Goal: Navigation & Orientation: Find specific page/section

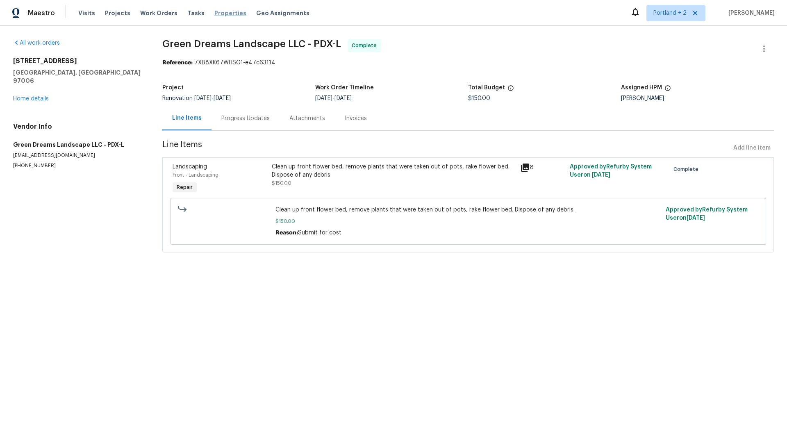
click at [224, 12] on span "Properties" at bounding box center [230, 13] width 32 height 8
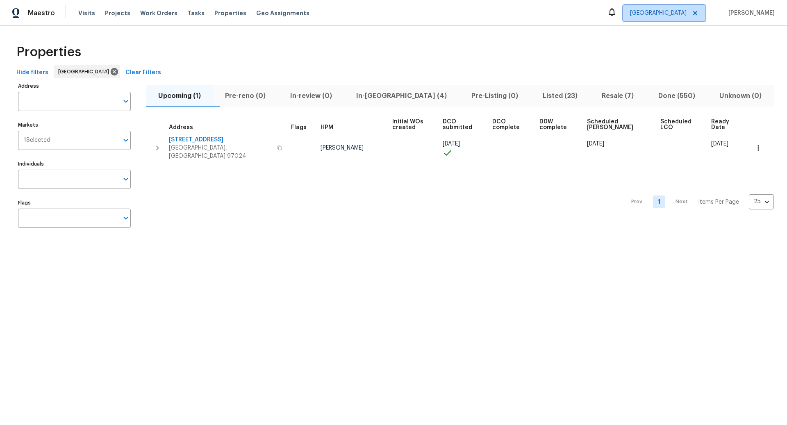
click at [697, 12] on icon at bounding box center [695, 13] width 4 height 4
click at [699, 12] on icon at bounding box center [695, 13] width 7 height 7
click at [110, 71] on icon at bounding box center [114, 71] width 9 height 9
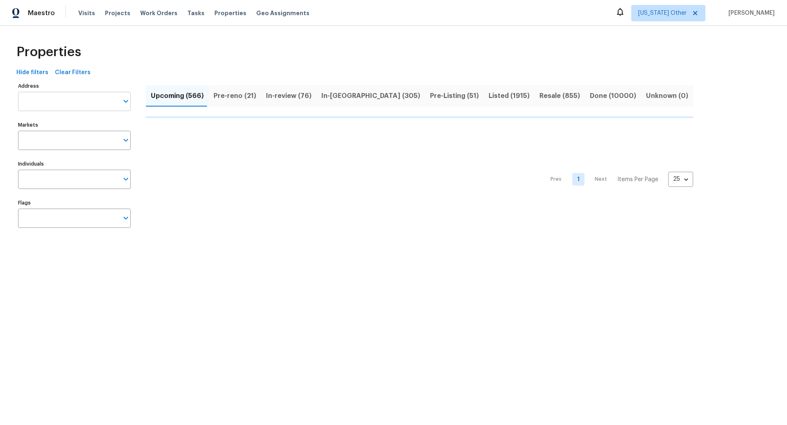
click at [43, 101] on input "Address" at bounding box center [68, 101] width 100 height 19
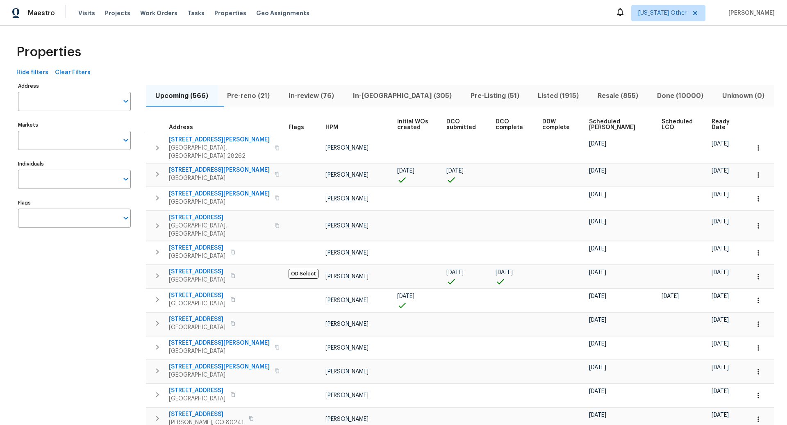
scroll to position [328, 0]
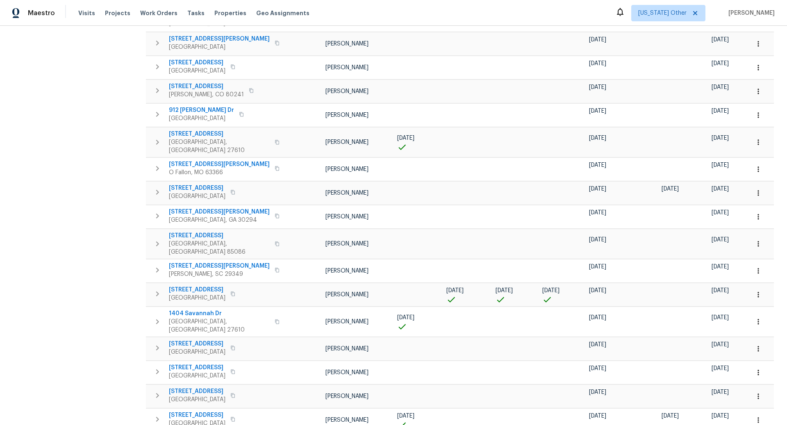
click at [43, 101] on div "Address Address Markets Markets Individuals Individuals Flags Flags" at bounding box center [79, 102] width 123 height 700
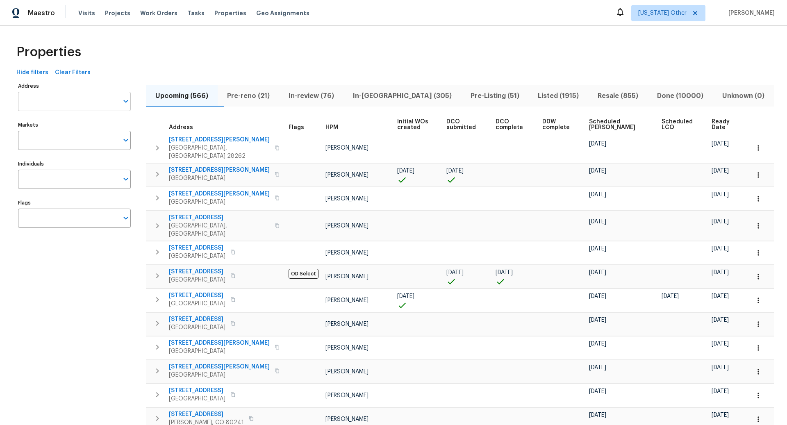
click at [45, 103] on input "Address" at bounding box center [68, 101] width 100 height 19
paste input "6817 Rappahannock Way, Carmichael, CA 95608"
click at [75, 103] on input "6817 Rappahannock Way, Carmichael, CA 95608" at bounding box center [68, 101] width 100 height 19
type input "6817 Rappahannock Way, Carmichael, CA 95608"
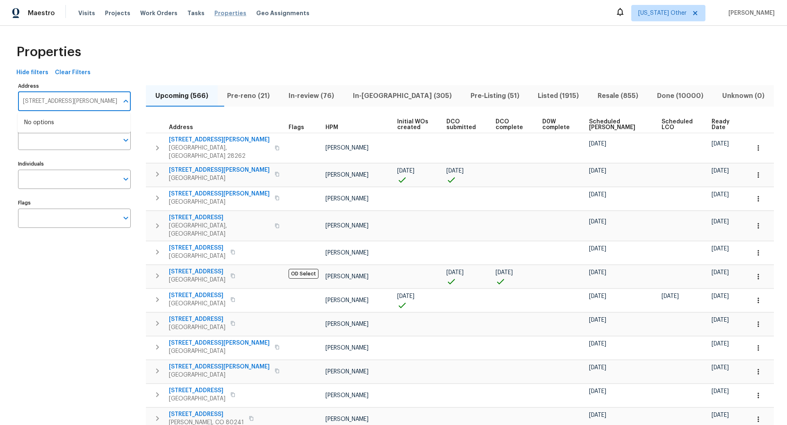
scroll to position [0, 0]
click at [219, 13] on span "Properties" at bounding box center [230, 13] width 32 height 8
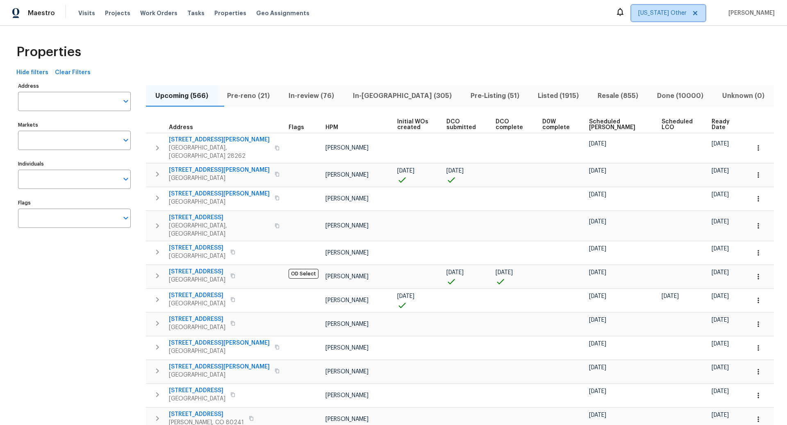
click at [699, 14] on icon at bounding box center [695, 13] width 7 height 7
click at [686, 13] on span "Alabama Other" at bounding box center [662, 13] width 48 height 8
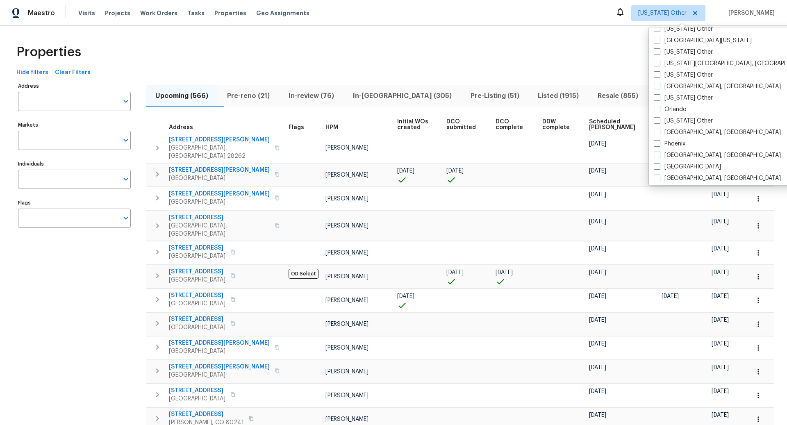
scroll to position [871, 0]
click at [658, 164] on span at bounding box center [657, 164] width 7 height 7
click at [658, 164] on input "Portland" at bounding box center [656, 162] width 5 height 5
checkbox input "true"
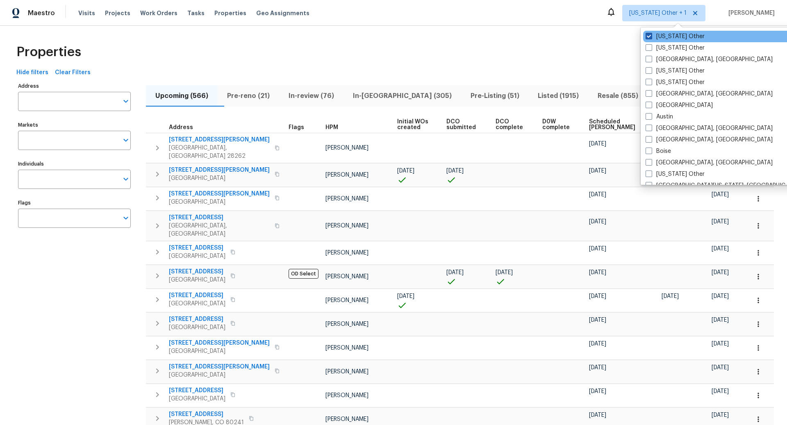
click at [650, 36] on span at bounding box center [649, 36] width 7 height 7
click at [650, 36] on input "Alabama Other" at bounding box center [648, 34] width 5 height 5
checkbox input "false"
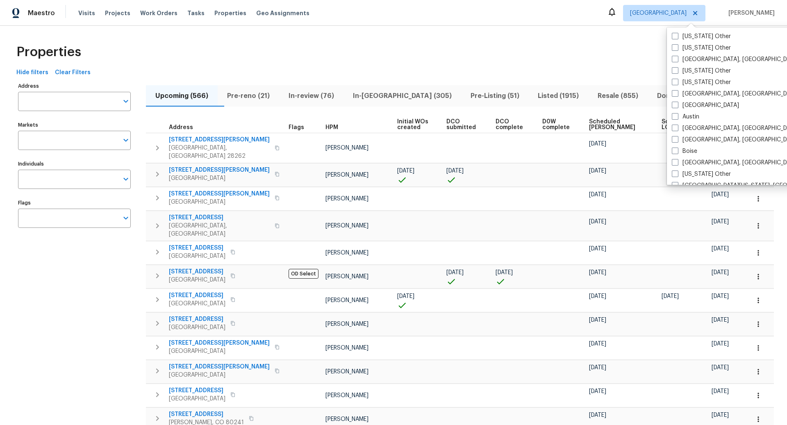
click at [616, 45] on div "Properties" at bounding box center [393, 52] width 761 height 26
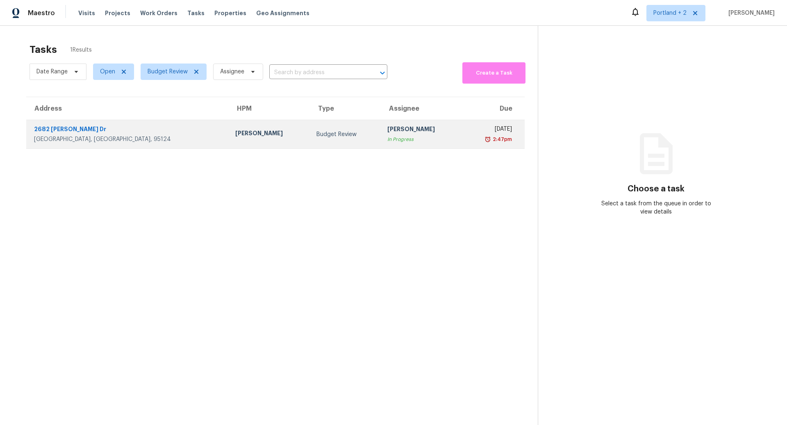
click at [235, 134] on div "Adam Clark" at bounding box center [269, 134] width 68 height 10
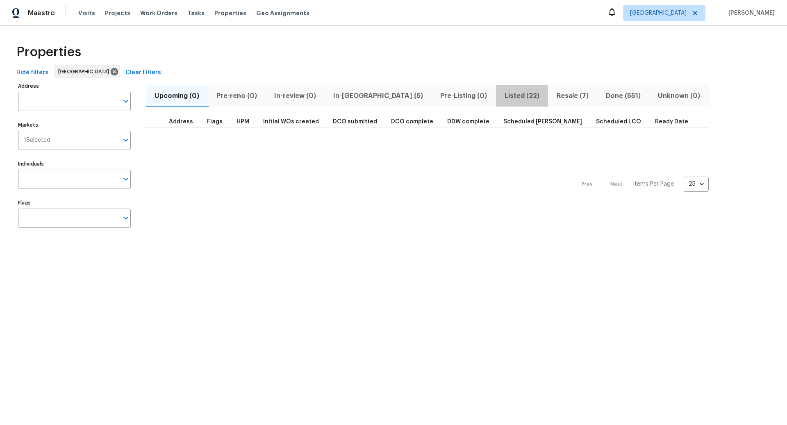
click at [501, 95] on span "Listed (22)" at bounding box center [522, 95] width 42 height 11
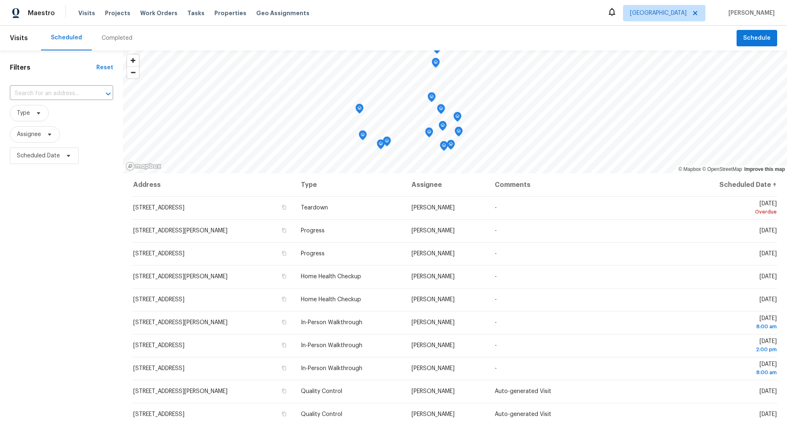
scroll to position [49, 0]
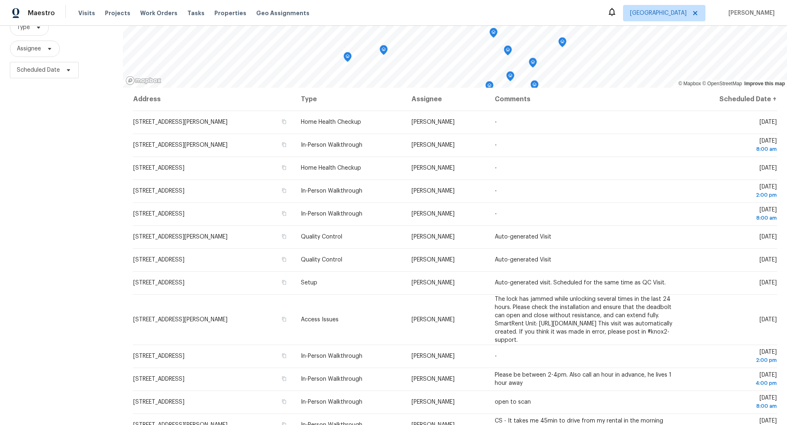
scroll to position [86, 0]
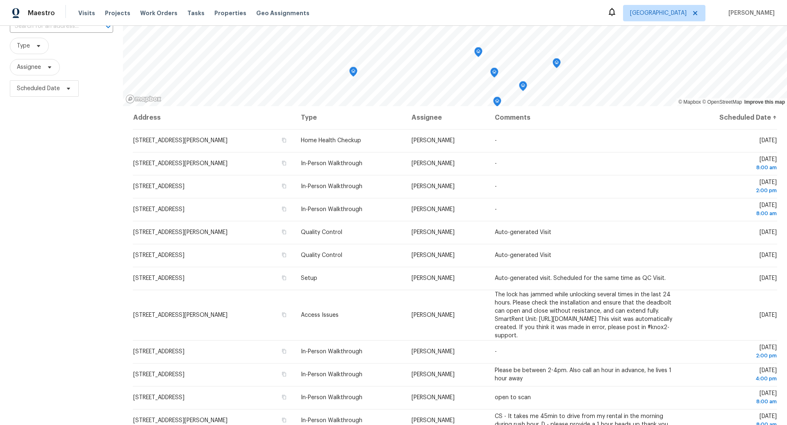
scroll to position [88, 0]
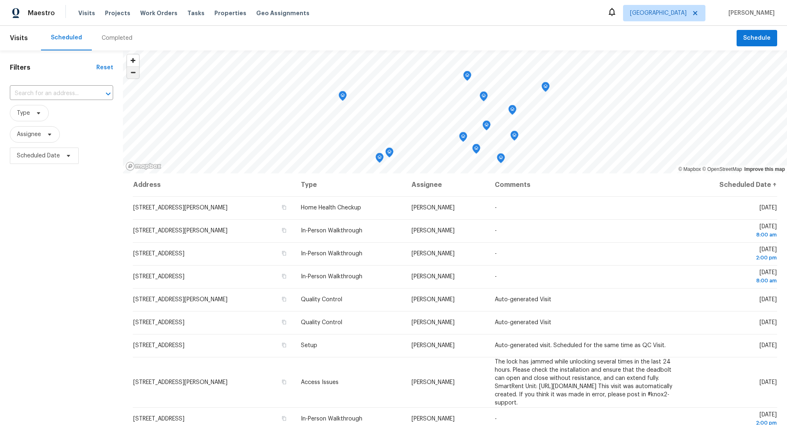
click at [134, 74] on span "Zoom out" at bounding box center [133, 72] width 12 height 11
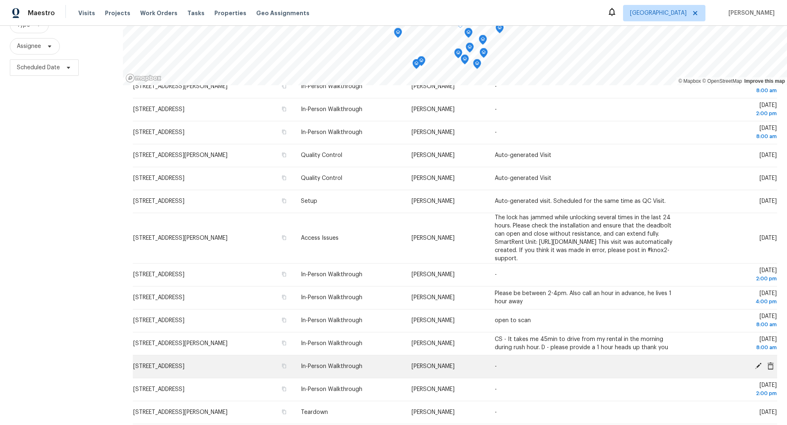
scroll to position [58, 0]
